Goal: Task Accomplishment & Management: Manage account settings

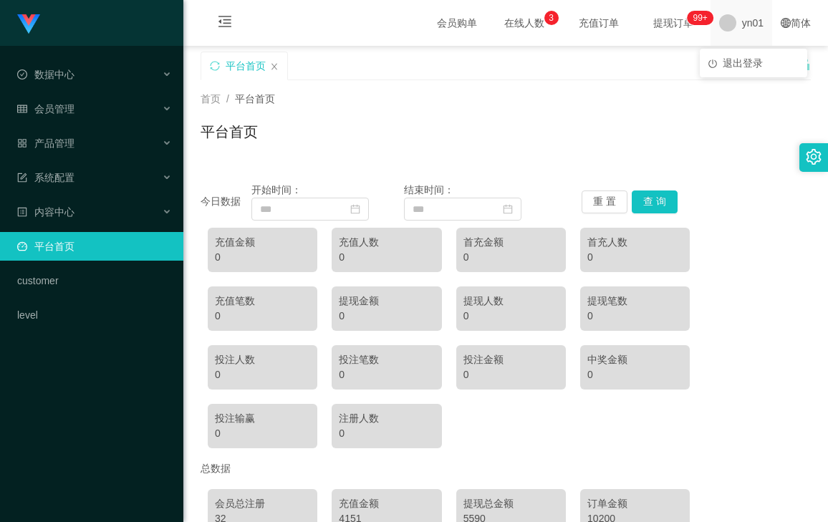
click at [742, 29] on span "yn01" at bounding box center [752, 23] width 21 height 46
click at [735, 55] on li "退出登录" at bounding box center [752, 63] width 107 height 23
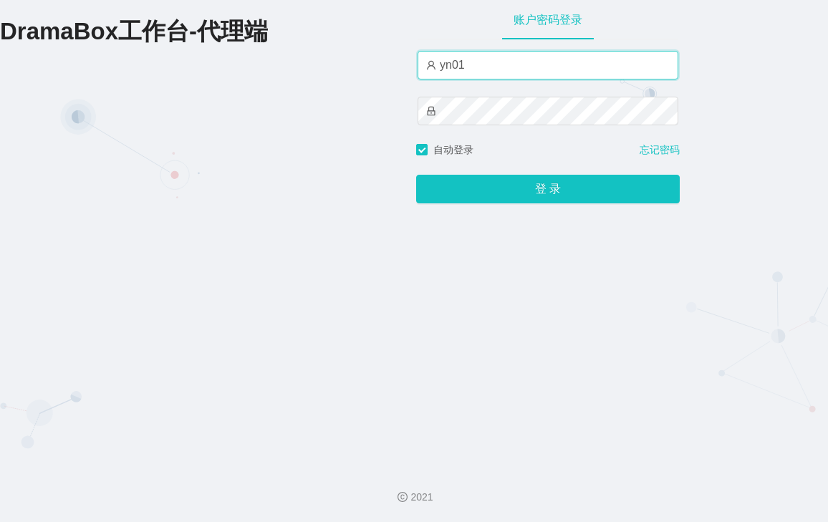
drag, startPoint x: 473, startPoint y: 66, endPoint x: 377, endPoint y: 64, distance: 96.0
click at [377, 64] on div "DramaBox工作台-代理端 账户密码登录 yn01 自动登录 忘记密码 登 录" at bounding box center [414, 227] width 828 height 455
paste input "📲 【下載Dramabox短劇觀影測評】任務來啦！ 1️⃣ 去App Store / Play Store 下載【Dramabox】 2️⃣ 搜索短剧【重启人…"
click at [470, 67] on input "yn01" at bounding box center [547, 65] width 261 height 29
drag, startPoint x: 362, startPoint y: 65, endPoint x: 301, endPoint y: 69, distance: 61.0
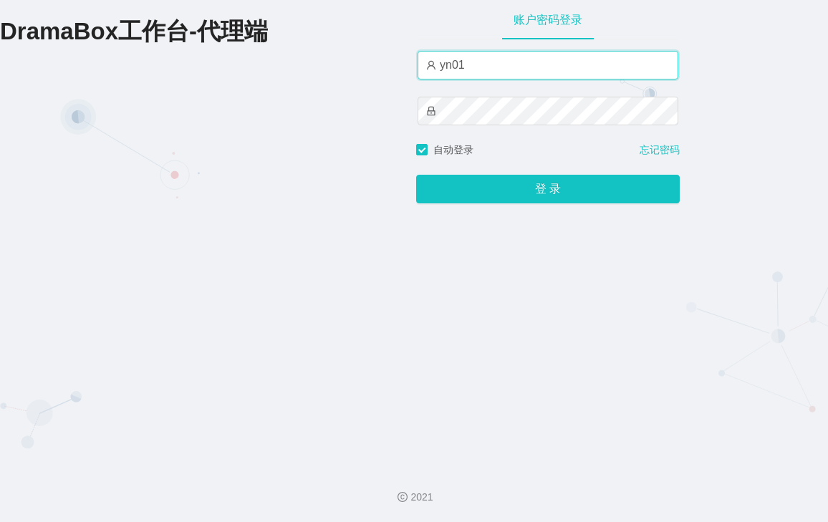
click at [301, 69] on div "DramaBox工作台-代理端 账户密码登录 yn01 自动登录 忘记密码 登 录" at bounding box center [414, 227] width 828 height 455
paste input "by"
type input "by1"
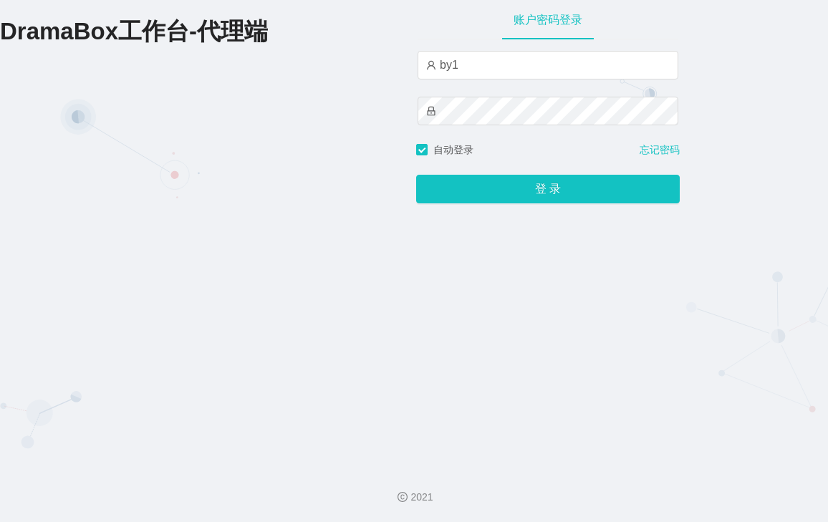
click at [662, 241] on div "账户密码登录 by1 自动登录 忘记密码 登 录" at bounding box center [547, 227] width 263 height 455
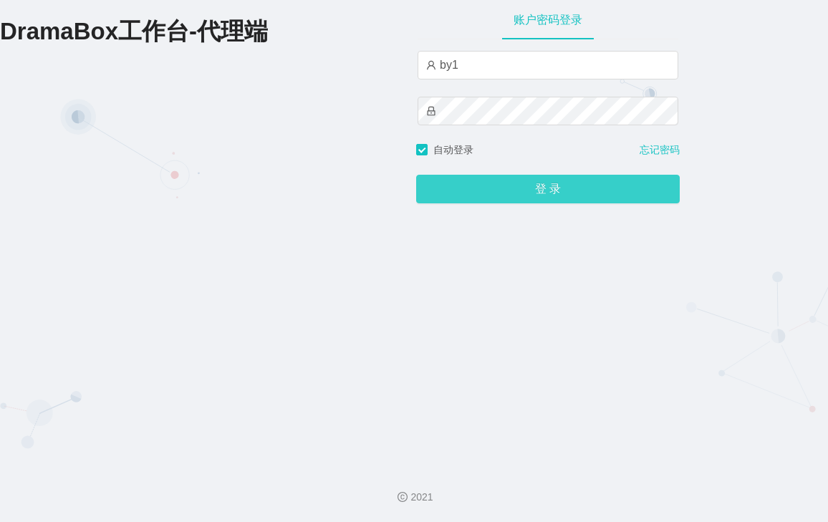
click at [545, 190] on button "登 录" at bounding box center [547, 189] width 263 height 29
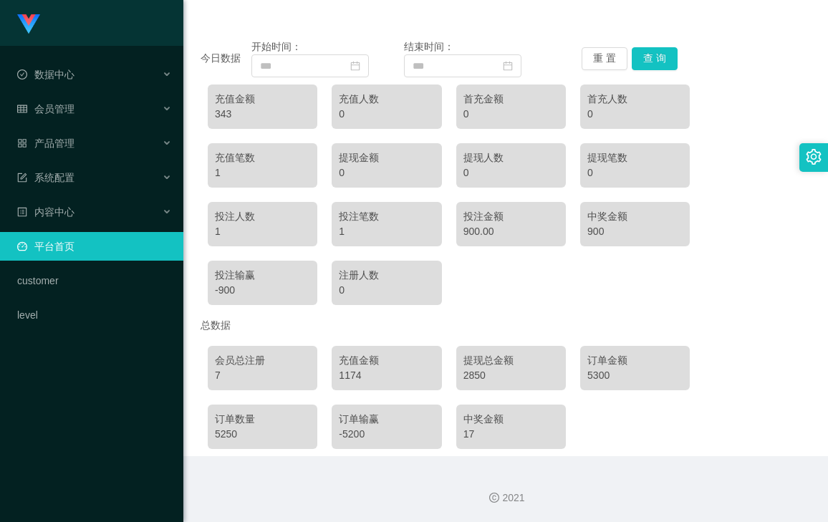
scroll to position [144, 0]
